Goal: Task Accomplishment & Management: Manage account settings

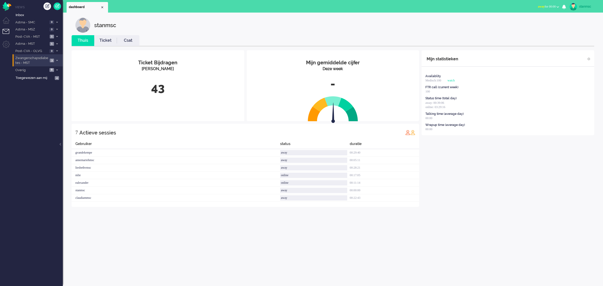
click at [33, 60] on span "Zwangerschapsdiabetes - MST" at bounding box center [32, 60] width 34 height 9
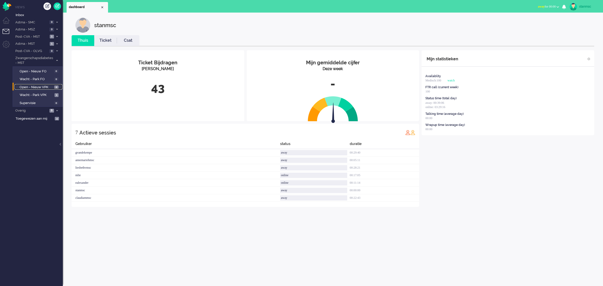
click at [40, 87] on span "Open - Nieuw VPK" at bounding box center [36, 87] width 33 height 5
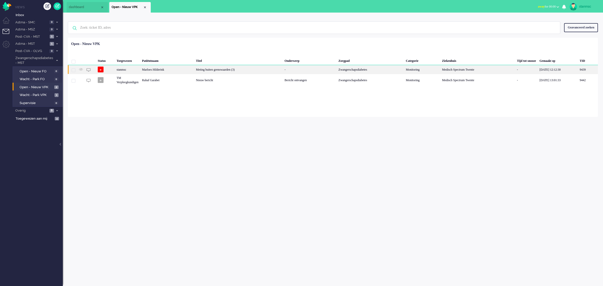
click at [578, 69] on div "Marloes Hilderink" at bounding box center [588, 69] width 20 height 9
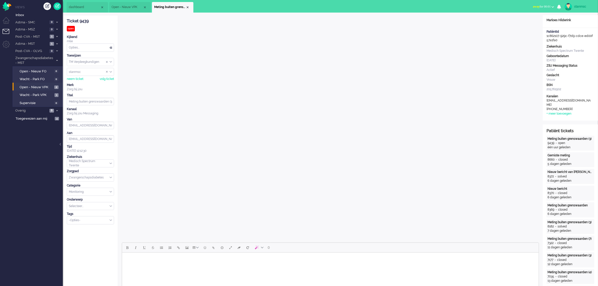
click at [539, 7] on span "away for 00:01" at bounding box center [542, 7] width 18 height 4
click at [526, 22] on label "Online" at bounding box center [534, 22] width 40 height 4
click at [24, 43] on span "Astma - MST" at bounding box center [32, 43] width 34 height 5
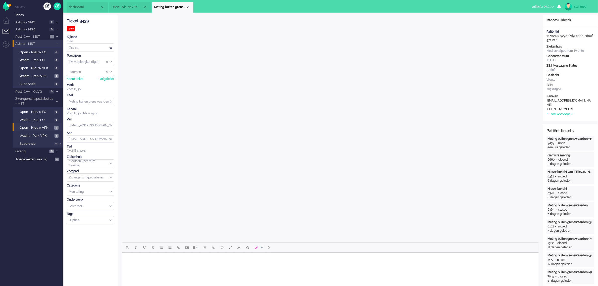
click at [33, 43] on span "Astma - MST" at bounding box center [34, 43] width 39 height 5
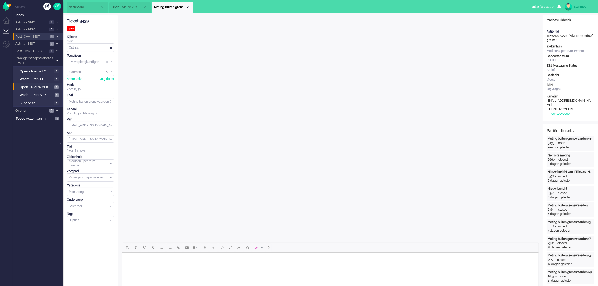
click at [42, 37] on span "Post-CVA - MST" at bounding box center [32, 36] width 34 height 5
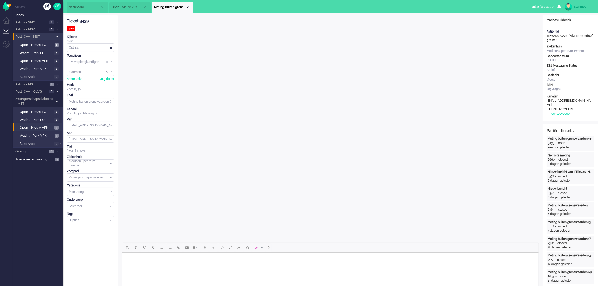
click at [42, 37] on span "Post-CVA - MST" at bounding box center [34, 36] width 39 height 5
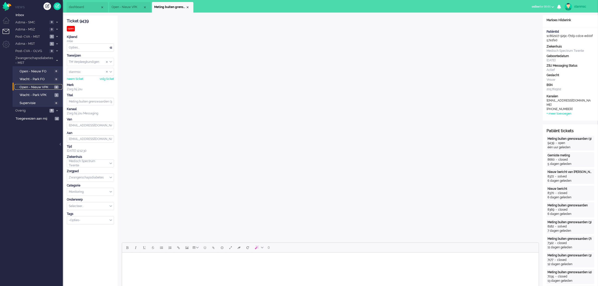
click at [40, 85] on span "Open - Nieuw VPK" at bounding box center [36, 87] width 33 height 5
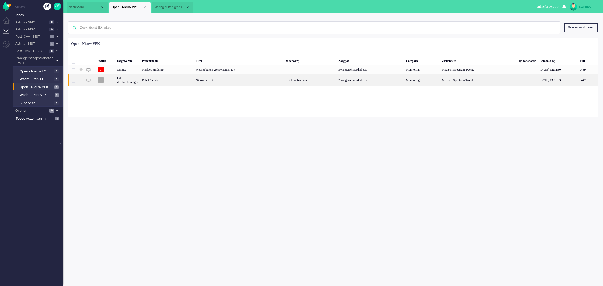
click at [578, 81] on div "Rahaf Garabet" at bounding box center [588, 80] width 20 height 12
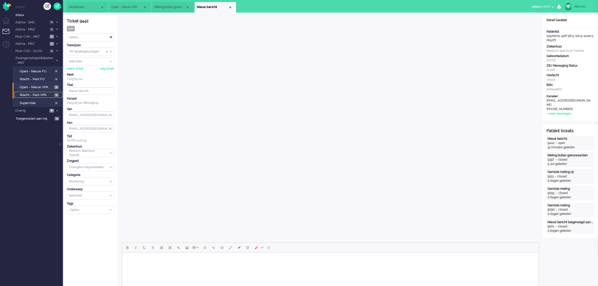
click at [36, 95] on span "Wacht - Park VPK" at bounding box center [37, 95] width 34 height 5
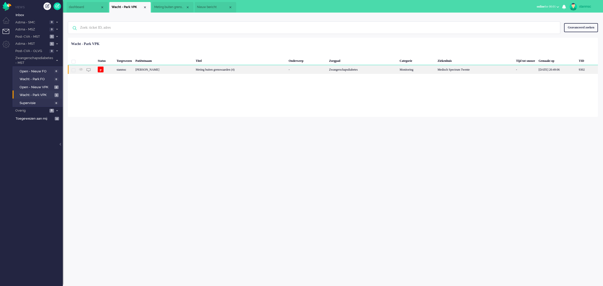
click at [577, 72] on div "[PERSON_NAME]" at bounding box center [587, 69] width 21 height 9
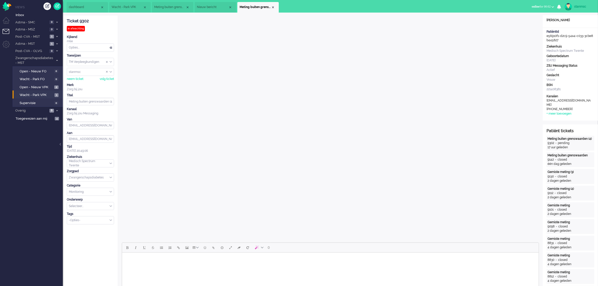
click at [205, 6] on span "Nieuw bericht" at bounding box center [212, 7] width 31 height 4
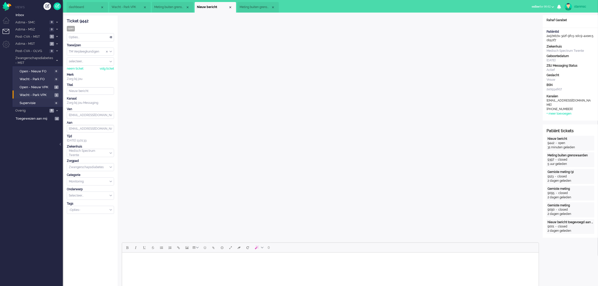
click at [248, 7] on span "Meting buiten grenswaarden (4)" at bounding box center [255, 7] width 31 height 4
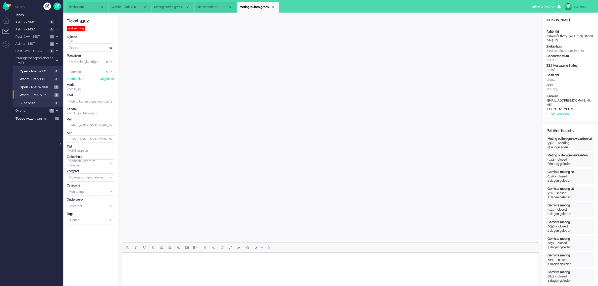
click at [216, 8] on span "Nieuw bericht" at bounding box center [212, 7] width 31 height 4
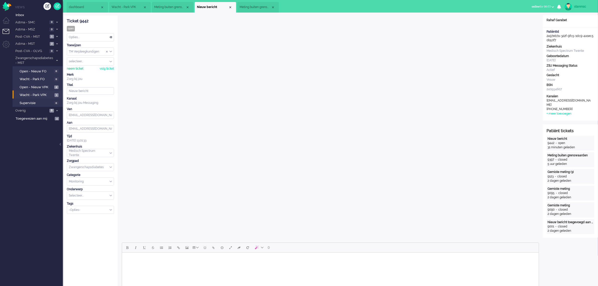
click at [76, 69] on div "neem ticket" at bounding box center [75, 69] width 17 height 4
click at [88, 38] on div "Opties..." at bounding box center [90, 37] width 47 height 8
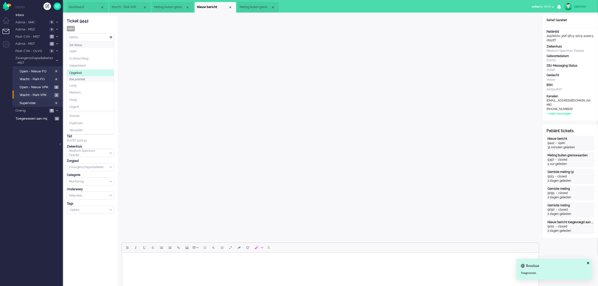
click at [86, 72] on li "Opgelost" at bounding box center [90, 72] width 47 height 7
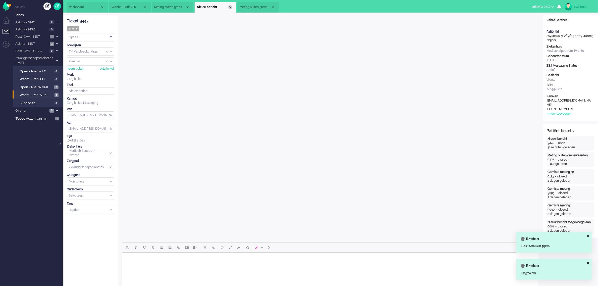
click at [231, 7] on div "Close tab" at bounding box center [230, 7] width 4 height 4
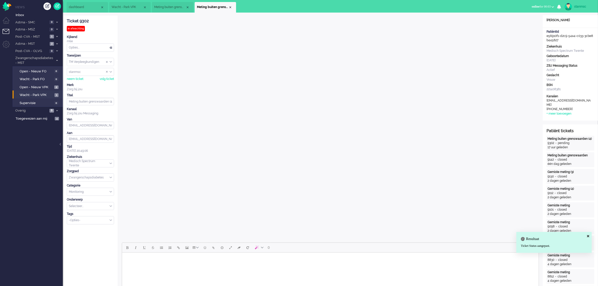
click at [169, 8] on span "Meting buiten grenswaarden (3)" at bounding box center [169, 7] width 31 height 4
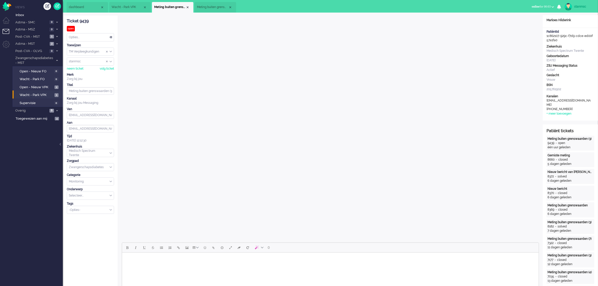
click at [207, 10] on li "Meting buiten grenswaarden (4)" at bounding box center [215, 7] width 41 height 11
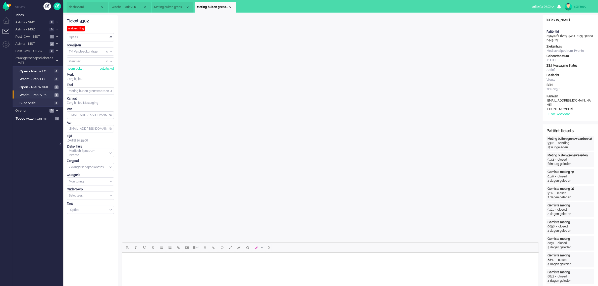
click at [169, 7] on span "Meting buiten grenswaarden (3)" at bounding box center [169, 7] width 31 height 4
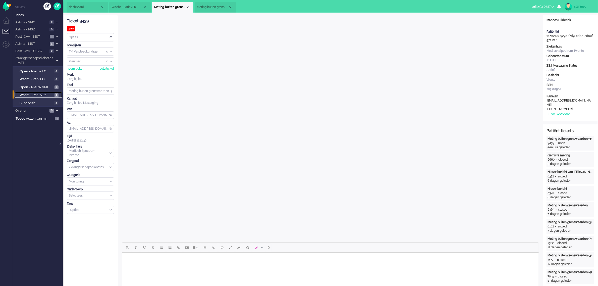
click at [38, 95] on span "Wacht - Park VPK" at bounding box center [37, 95] width 34 height 5
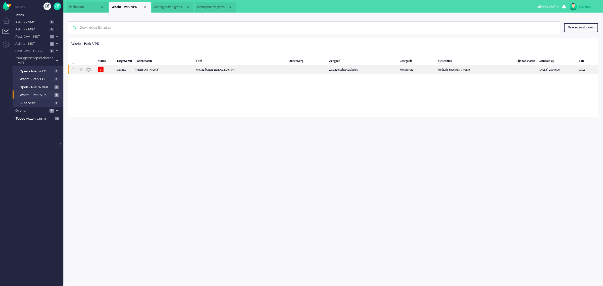
click at [436, 70] on div "stanmsc" at bounding box center [475, 69] width 78 height 9
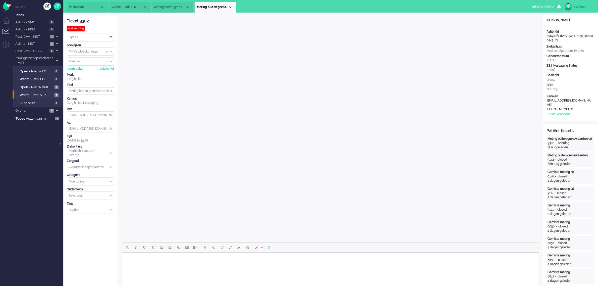
click at [107, 62] on span "Assign User" at bounding box center [107, 62] width 2 height 4
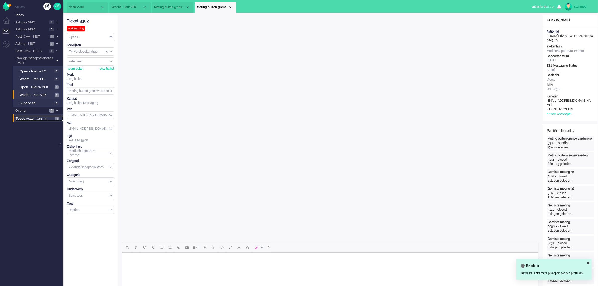
click at [39, 120] on span "Toegewezen aan mij" at bounding box center [35, 118] width 38 height 5
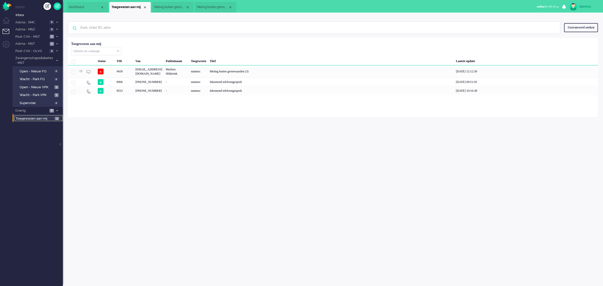
click at [204, 5] on span "Meting buiten grenswaarden (4)" at bounding box center [212, 7] width 31 height 4
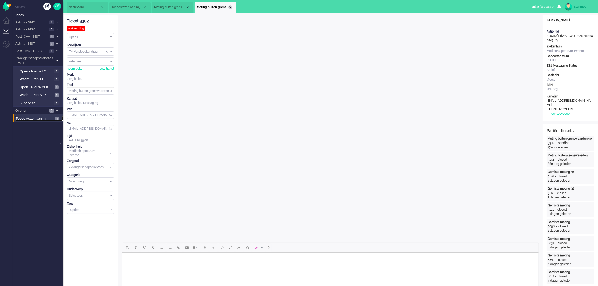
click at [231, 7] on div "Close tab" at bounding box center [230, 7] width 4 height 4
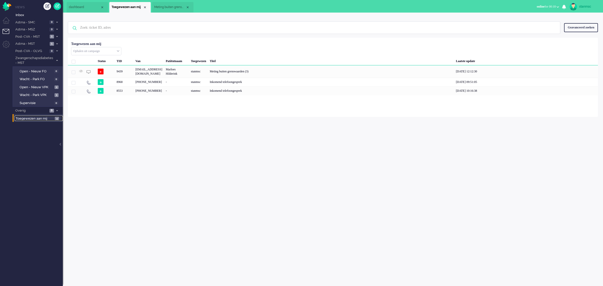
click at [172, 7] on span "Meting buiten grenswaarden (3)" at bounding box center [169, 7] width 31 height 4
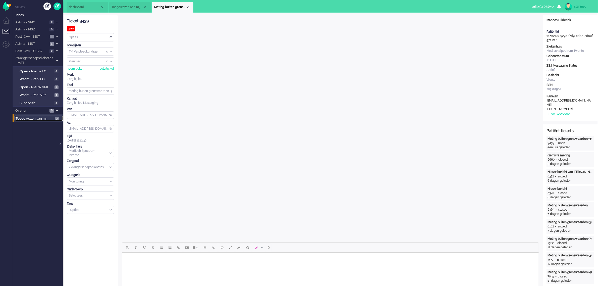
scroll to position [188, 0]
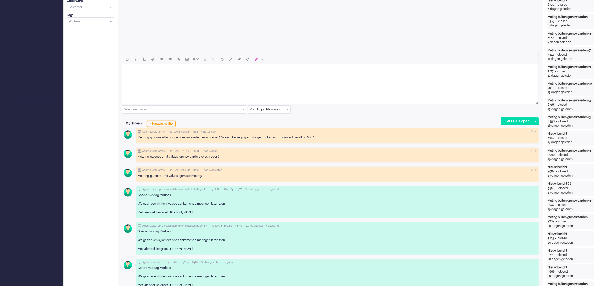
click at [167, 122] on div "+ Nieuwe notitie" at bounding box center [161, 124] width 28 height 6
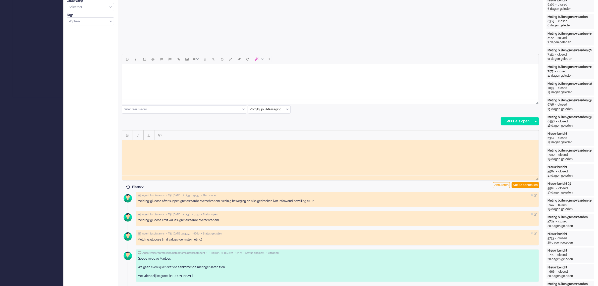
scroll to position [0, 0]
click at [142, 148] on html at bounding box center [330, 144] width 417 height 8
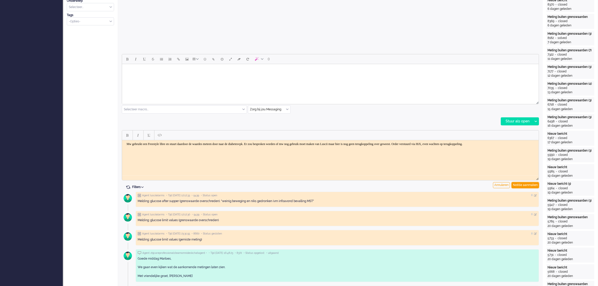
click at [520, 186] on div "Notitie aanmaken" at bounding box center [525, 185] width 27 height 6
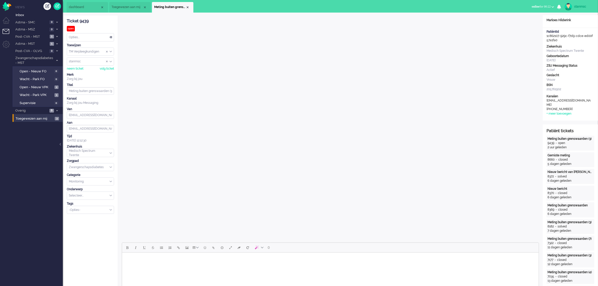
scroll to position [188, 0]
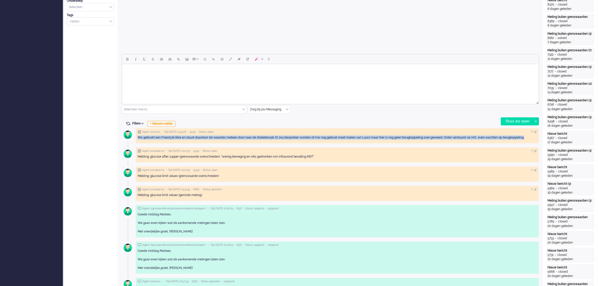
drag, startPoint x: 138, startPoint y: 137, endPoint x: 529, endPoint y: 137, distance: 391.2
click at [529, 137] on div "Mw gebruikt een Freestyle libre en stuurt daardoor de waardes meteen door naar …" at bounding box center [338, 137] width 400 height 4
copy div "Mw gebruikt een Freestyle libre en stuurt daardoor de waardes meteen door naar …"
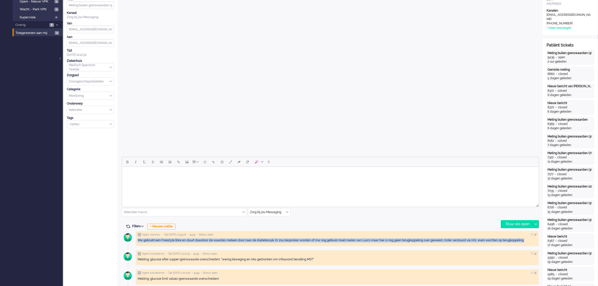
scroll to position [0, 0]
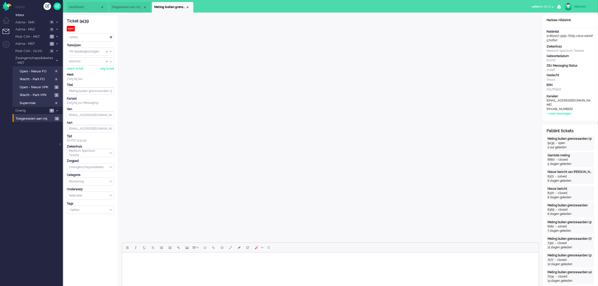
click at [81, 38] on div "Opties..." at bounding box center [90, 37] width 47 height 8
click at [78, 73] on span "Opgelost" at bounding box center [75, 73] width 13 height 4
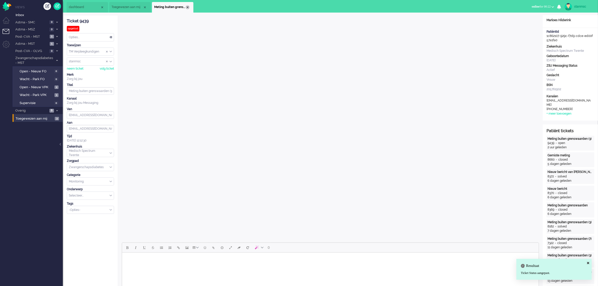
click at [187, 7] on div "Close tab" at bounding box center [188, 7] width 4 height 4
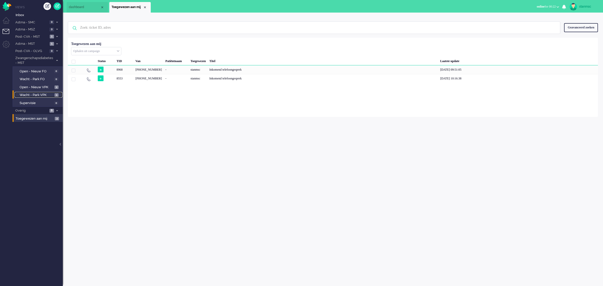
click at [38, 94] on span "Wacht - Park VPK" at bounding box center [37, 95] width 34 height 5
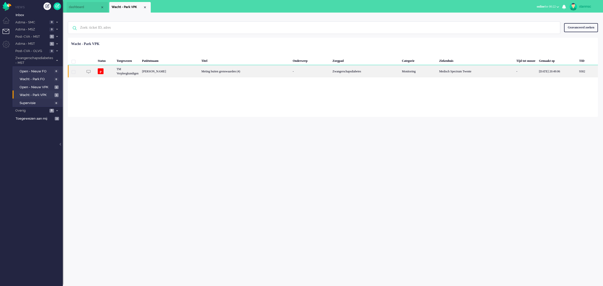
click at [577, 72] on div "[PERSON_NAME]" at bounding box center [587, 71] width 21 height 12
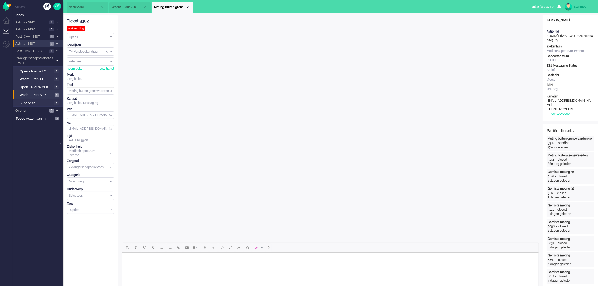
click at [30, 43] on span "Astma - MST" at bounding box center [32, 43] width 34 height 5
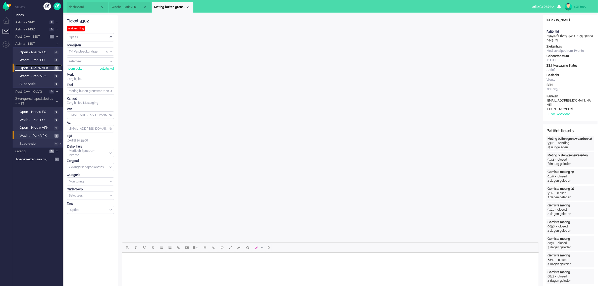
click at [36, 68] on span "Open - Nieuw VPK" at bounding box center [37, 68] width 34 height 5
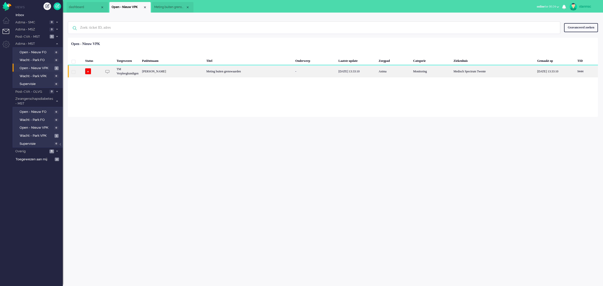
click at [576, 72] on div "[PERSON_NAME]" at bounding box center [587, 71] width 22 height 12
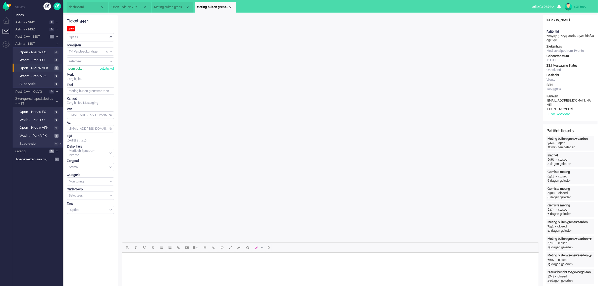
click at [73, 69] on div "neem ticket" at bounding box center [75, 69] width 17 height 4
click at [84, 37] on div "Opties..." at bounding box center [90, 37] width 47 height 8
click at [84, 73] on li "Opgelost" at bounding box center [90, 72] width 47 height 7
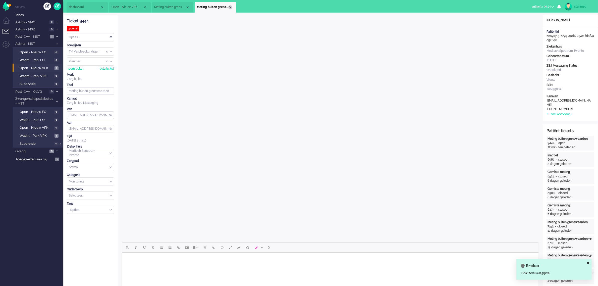
click at [230, 6] on div "Close tab" at bounding box center [230, 7] width 4 height 4
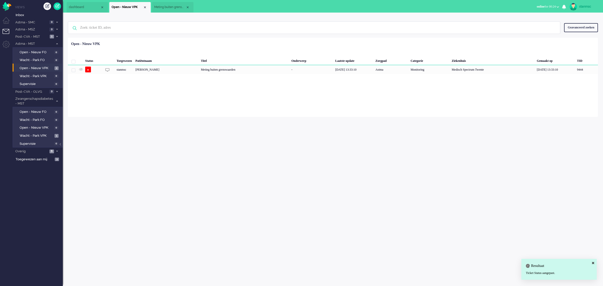
click at [172, 8] on span "Meting buiten grenswaarden (4)" at bounding box center [169, 7] width 31 height 4
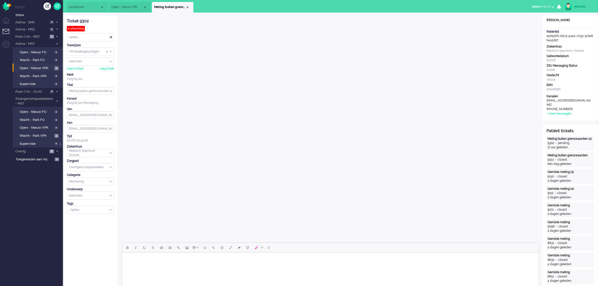
click at [81, 8] on span "dashboard" at bounding box center [84, 7] width 31 height 4
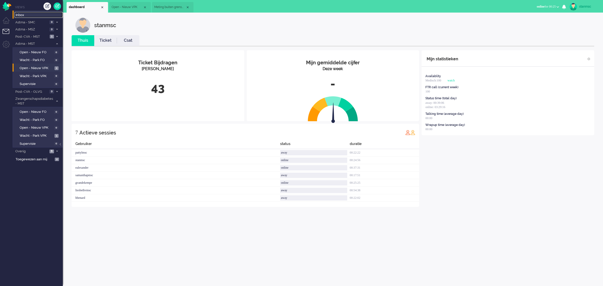
click at [19, 14] on span "Inbox" at bounding box center [39, 15] width 47 height 5
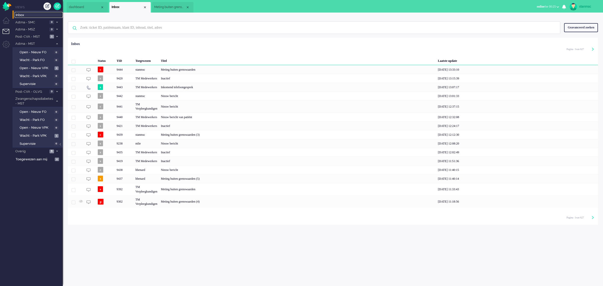
click at [87, 7] on span "dashboard" at bounding box center [84, 7] width 31 height 4
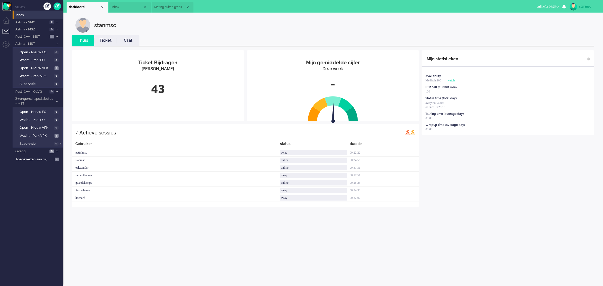
click at [8, 7] on img "Omnidesk" at bounding box center [7, 6] width 9 height 9
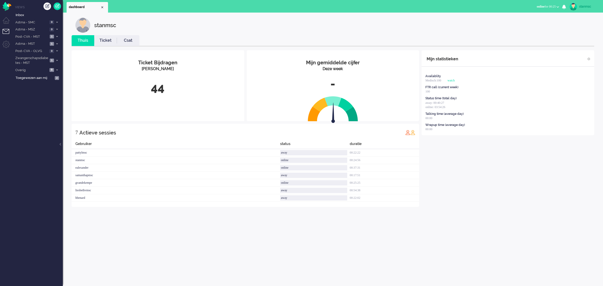
click at [106, 39] on link "Ticket" at bounding box center [105, 41] width 23 height 6
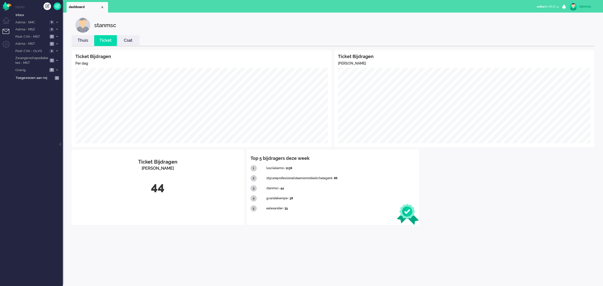
click at [86, 37] on li "Thuis" at bounding box center [83, 40] width 23 height 11
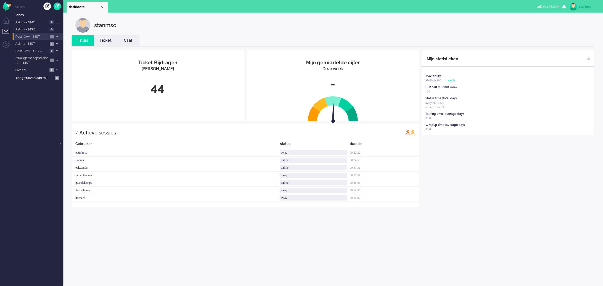
click at [34, 37] on span "Post-CVA - MST" at bounding box center [32, 36] width 34 height 5
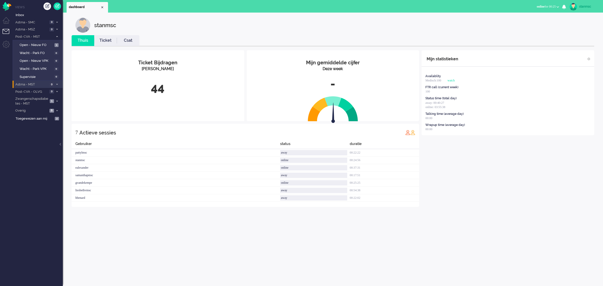
click at [34, 83] on span "Astma - MST" at bounding box center [31, 84] width 33 height 5
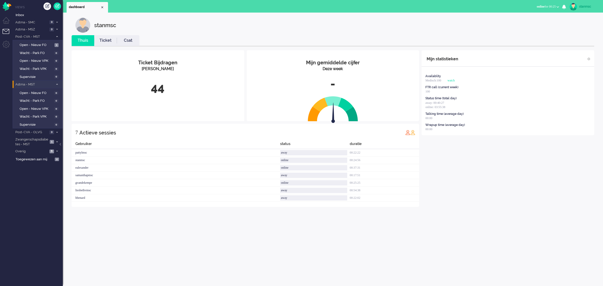
click at [34, 83] on span "Astma - MST" at bounding box center [34, 84] width 39 height 5
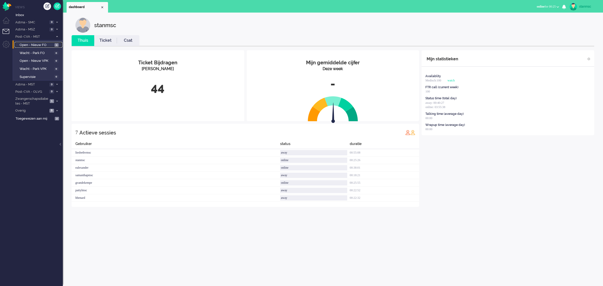
click at [35, 44] on span "Open - Nieuw FO" at bounding box center [37, 45] width 34 height 5
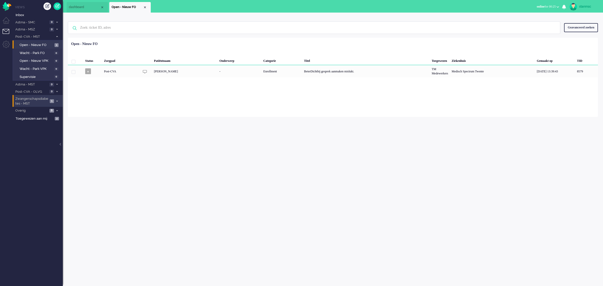
click at [38, 101] on span "Zwangerschapsdiabetes - MST" at bounding box center [32, 100] width 34 height 9
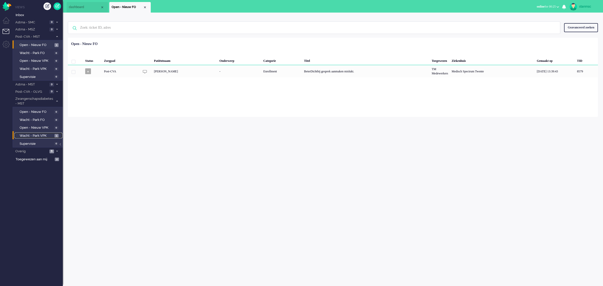
click at [38, 134] on span "Wacht - Park VPK" at bounding box center [37, 135] width 34 height 5
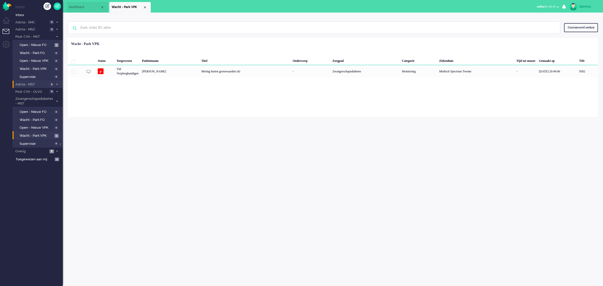
click at [37, 83] on span "Astma - MST" at bounding box center [31, 84] width 33 height 5
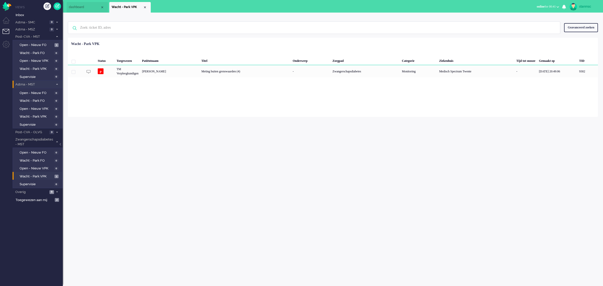
click at [39, 84] on span "Astma - MST" at bounding box center [34, 84] width 39 height 5
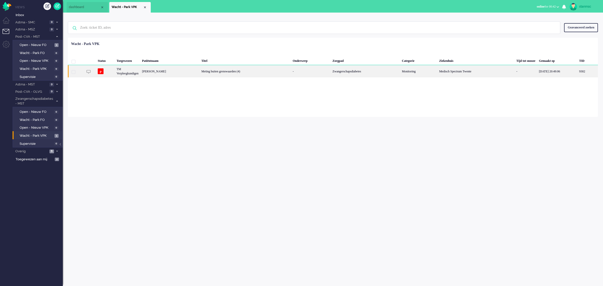
click at [577, 73] on div "[PERSON_NAME]" at bounding box center [587, 71] width 21 height 12
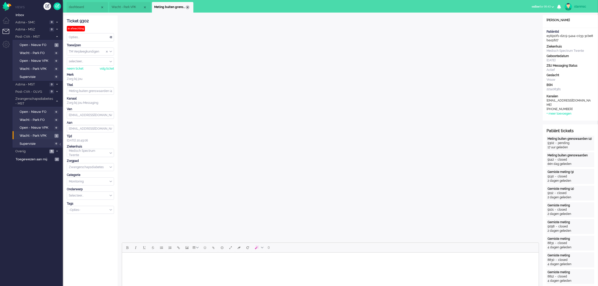
click at [186, 7] on div "Close tab" at bounding box center [188, 7] width 4 height 4
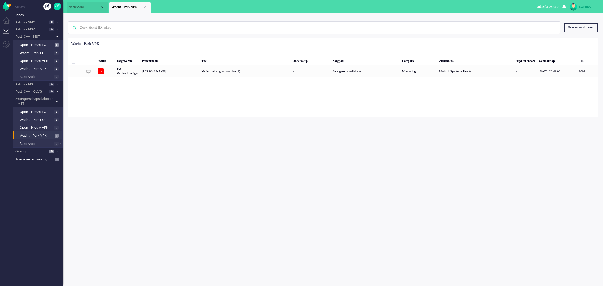
click at [573, 7] on img at bounding box center [574, 7] width 8 height 8
click at [573, 39] on link "Uitloggen" at bounding box center [583, 40] width 35 height 5
